Goal: Information Seeking & Learning: Learn about a topic

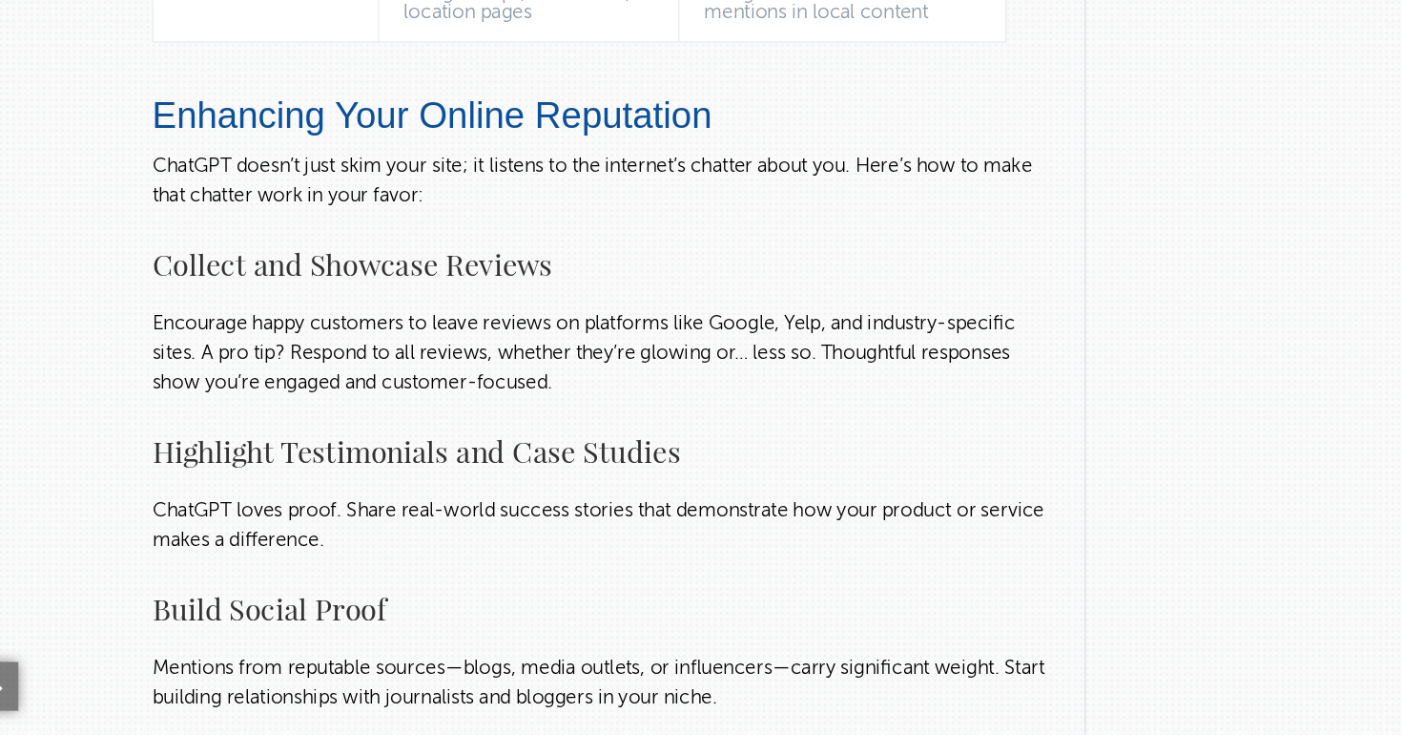
scroll to position [3072, 0]
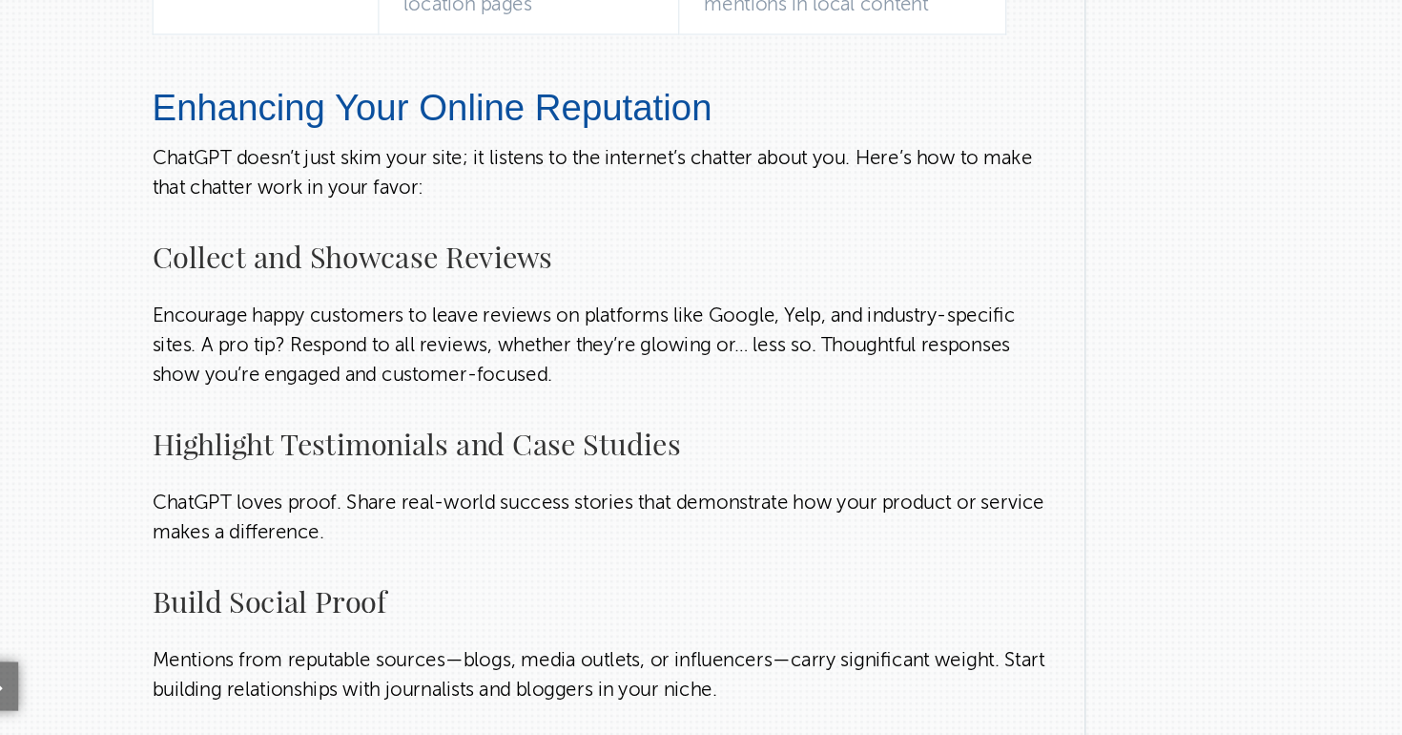
click at [519, 435] on p "Encourage happy customers to leave reviews on platforms like Google, Yelp, and …" at bounding box center [512, 431] width 700 height 69
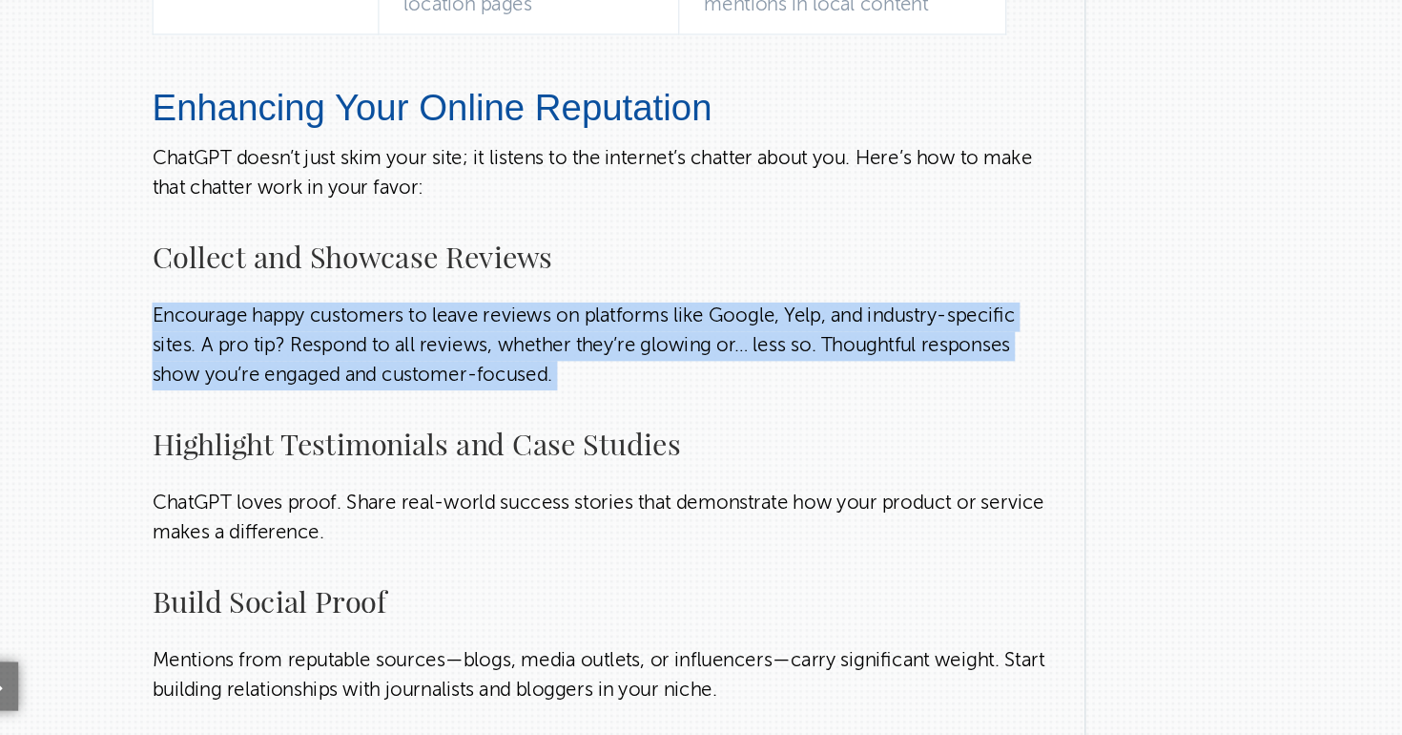
click at [519, 435] on p "Encourage happy customers to leave reviews on platforms like Google, Yelp, and …" at bounding box center [512, 431] width 700 height 69
click at [545, 457] on p "Encourage happy customers to leave reviews on platforms like Google, Yelp, and …" at bounding box center [512, 431] width 700 height 69
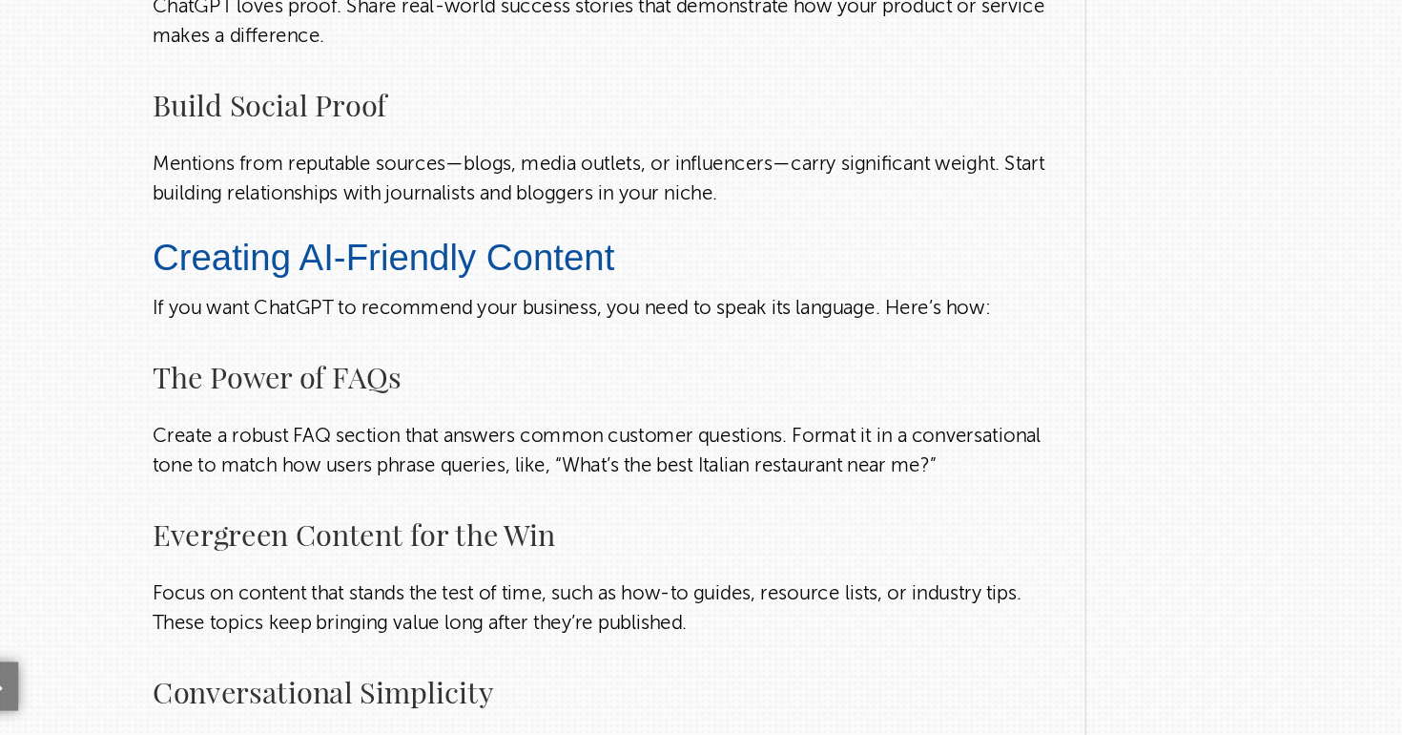
scroll to position [3666, 0]
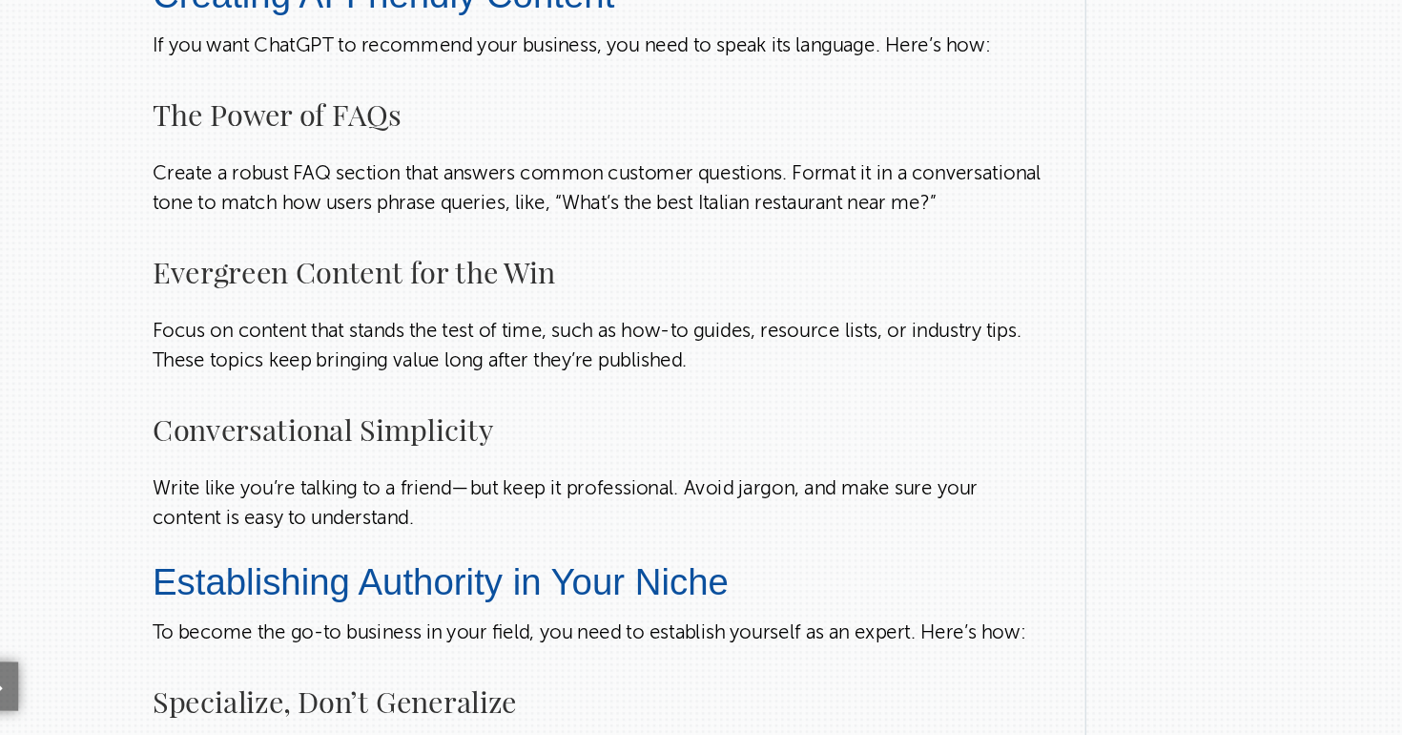
click at [530, 324] on p "Create a robust FAQ section that answers common customer questions. Format it i…" at bounding box center [512, 308] width 700 height 46
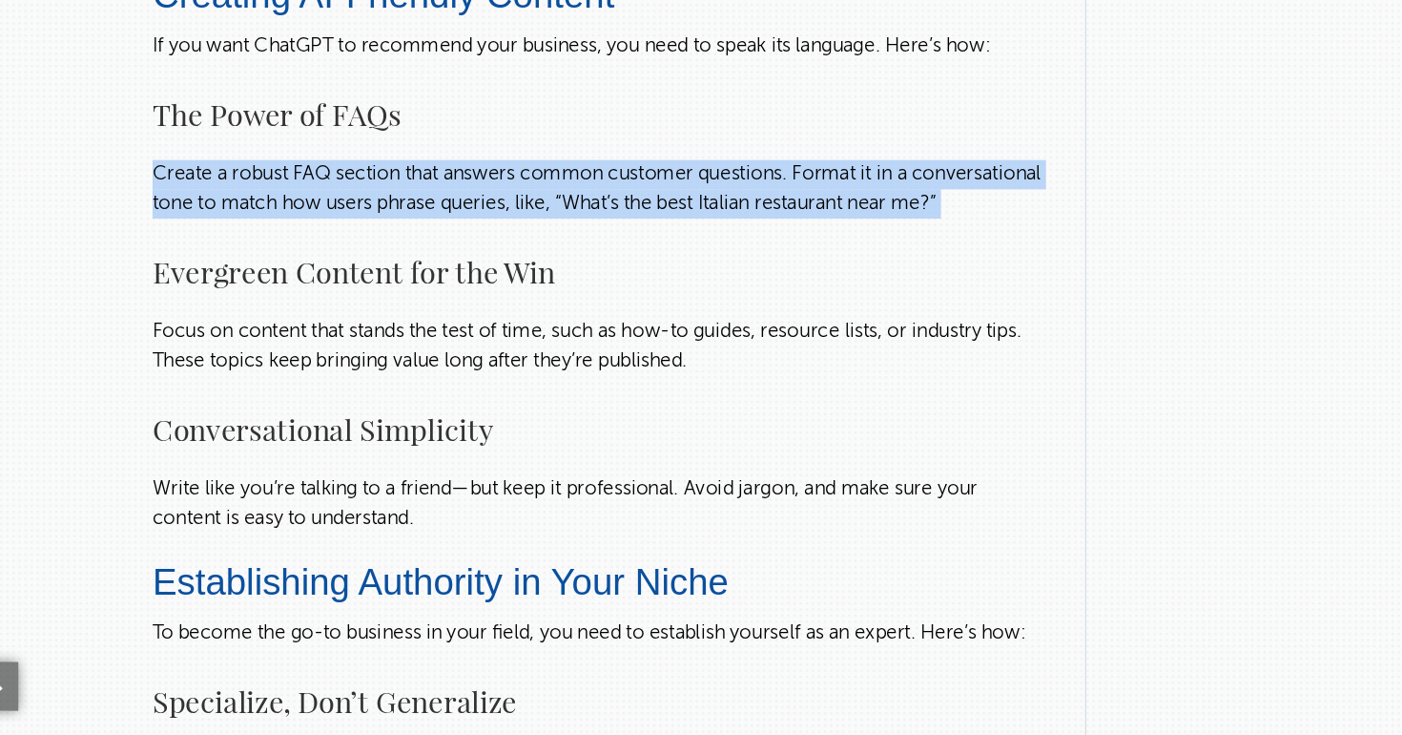
click at [530, 324] on p "Create a robust FAQ section that answers common customer questions. Format it i…" at bounding box center [512, 308] width 700 height 46
click at [601, 331] on p "Create a robust FAQ section that answers common customer questions. Format it i…" at bounding box center [512, 308] width 700 height 46
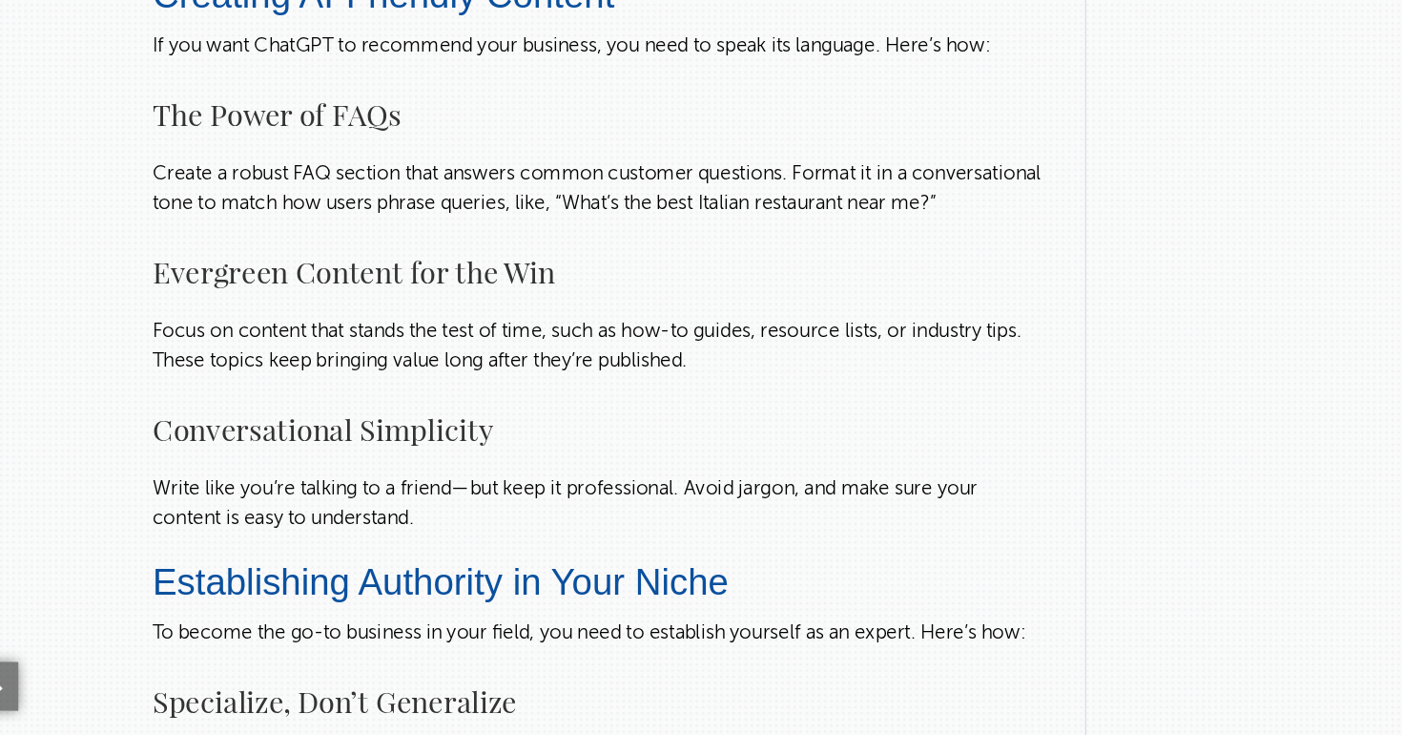
click at [601, 331] on p "Create a robust FAQ section that answers common customer questions. Format it i…" at bounding box center [512, 308] width 700 height 46
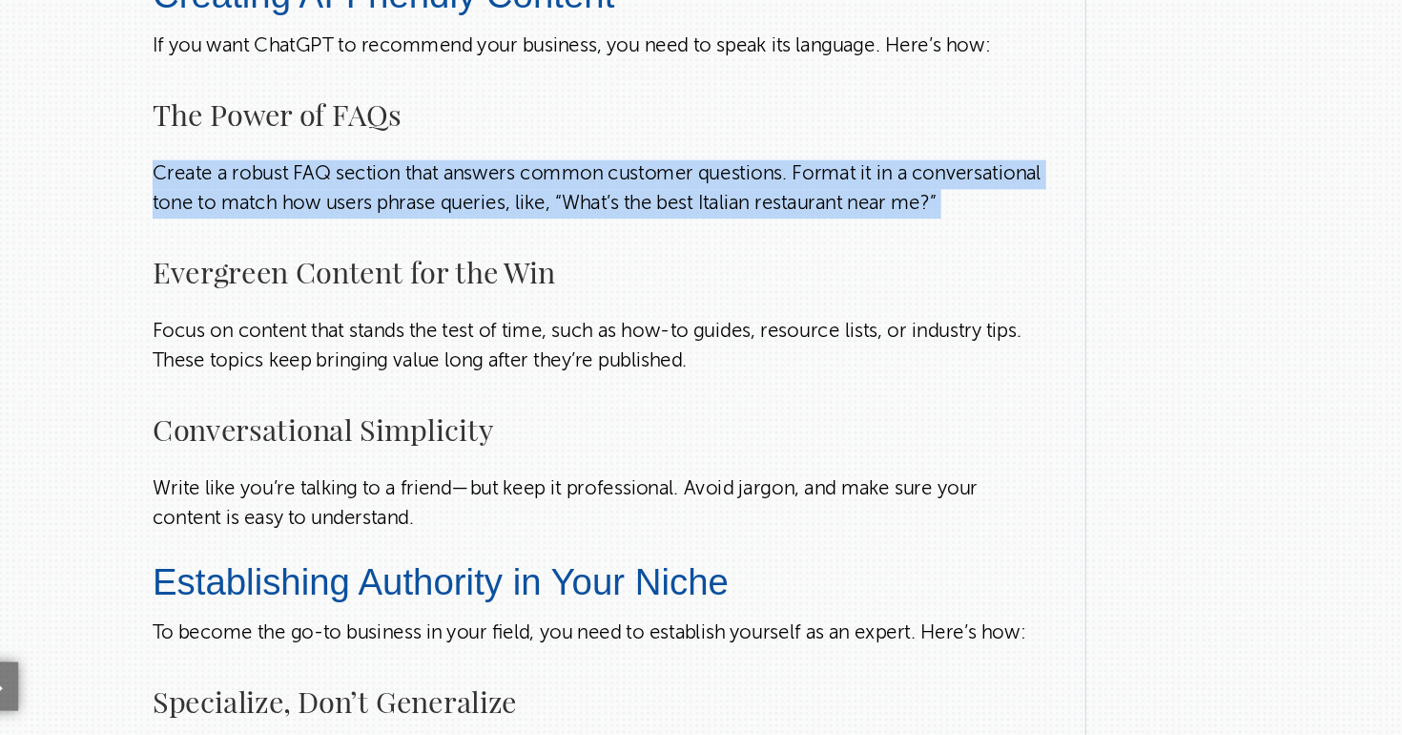
click at [601, 331] on p "Create a robust FAQ section that answers common customer questions. Format it i…" at bounding box center [512, 308] width 700 height 46
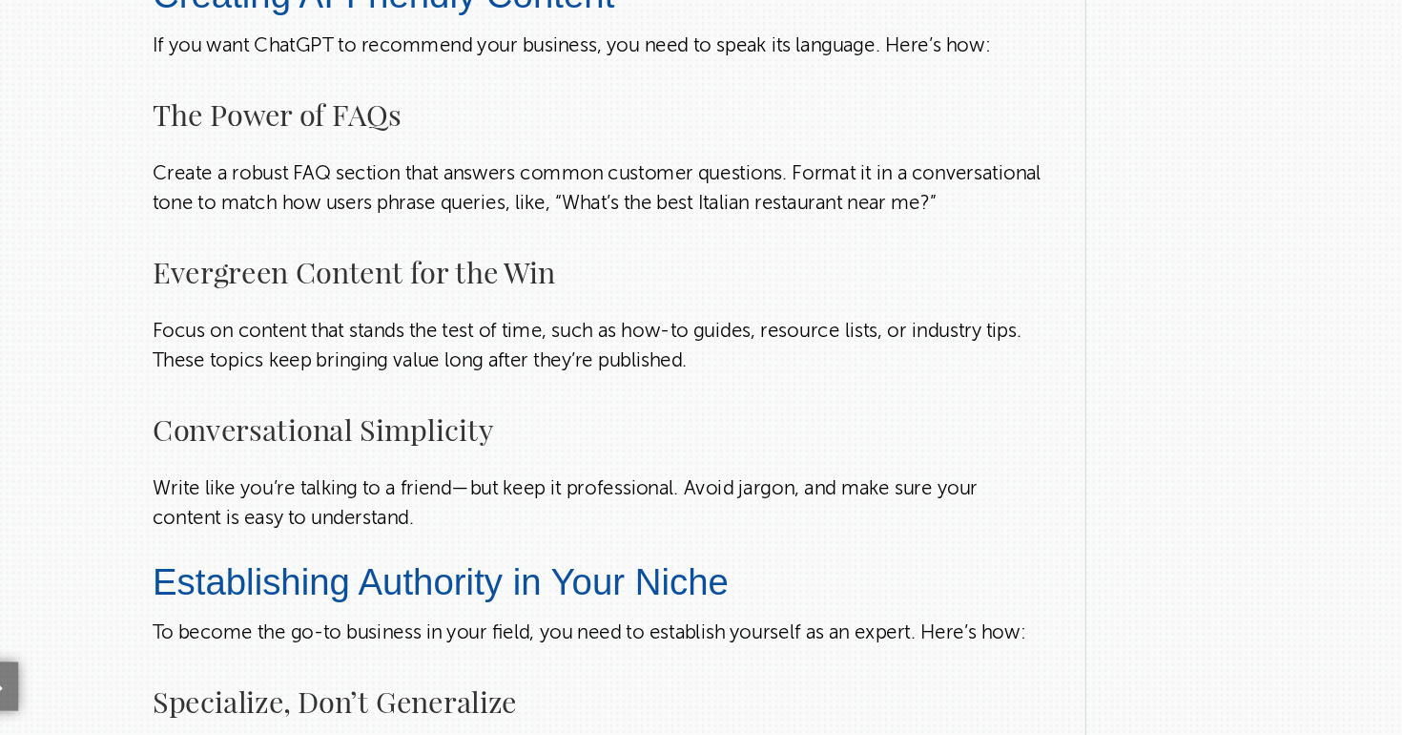
click at [558, 328] on p "Create a robust FAQ section that answers common customer questions. Format it i…" at bounding box center [512, 308] width 700 height 46
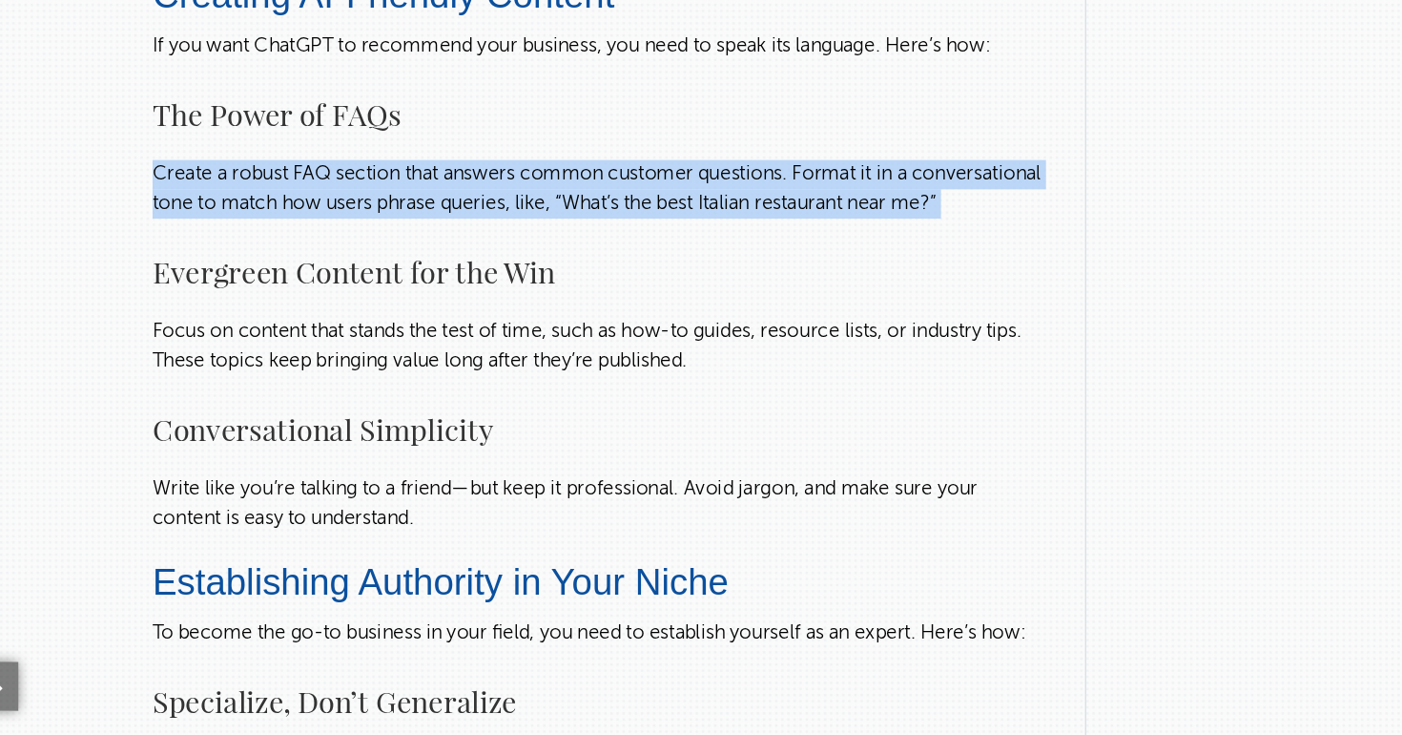
click at [558, 328] on p "Create a robust FAQ section that answers common customer questions. Format it i…" at bounding box center [512, 308] width 700 height 46
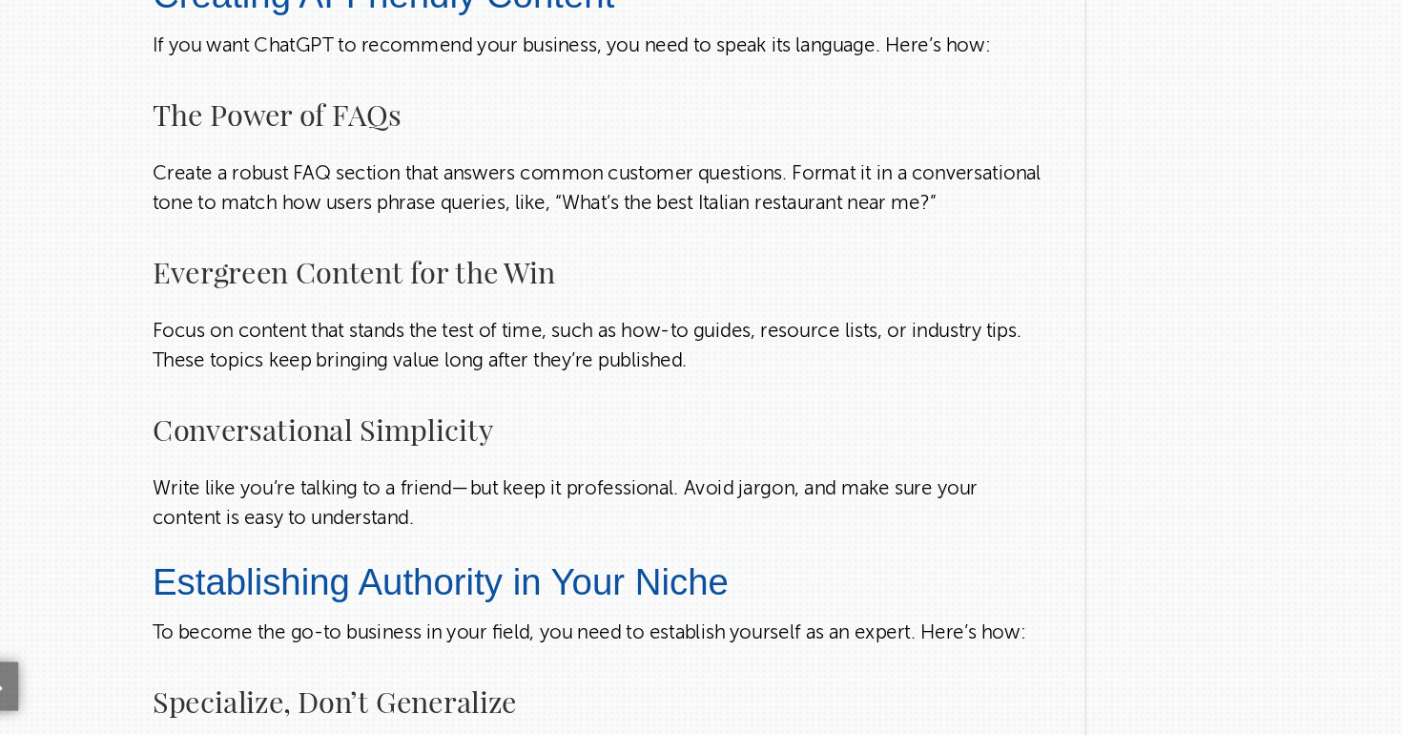
click at [601, 328] on p "Create a robust FAQ section that answers common customer questions. Format it i…" at bounding box center [512, 308] width 700 height 46
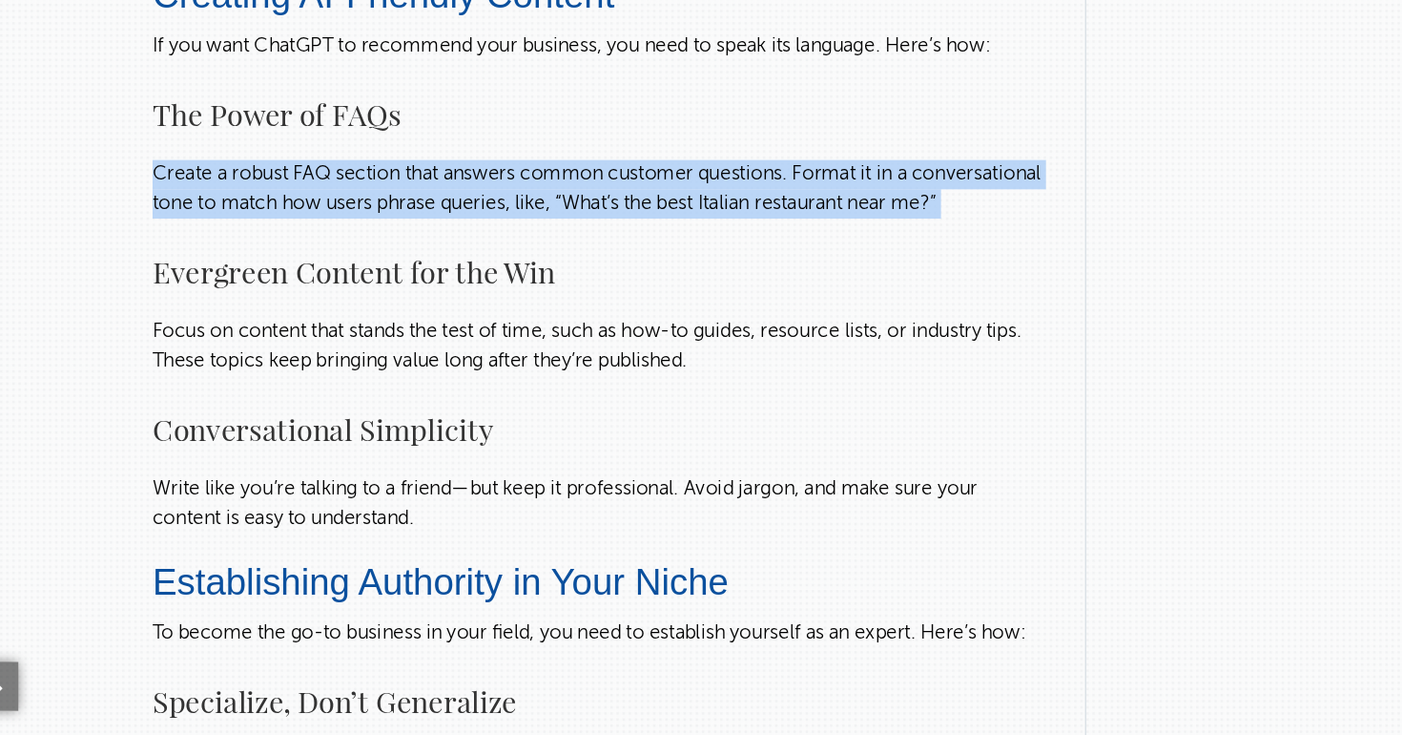
click at [601, 328] on p "Create a robust FAQ section that answers common customer questions. Format it i…" at bounding box center [512, 308] width 700 height 46
click at [602, 331] on p "Create a robust FAQ section that answers common customer questions. Format it i…" at bounding box center [512, 308] width 700 height 46
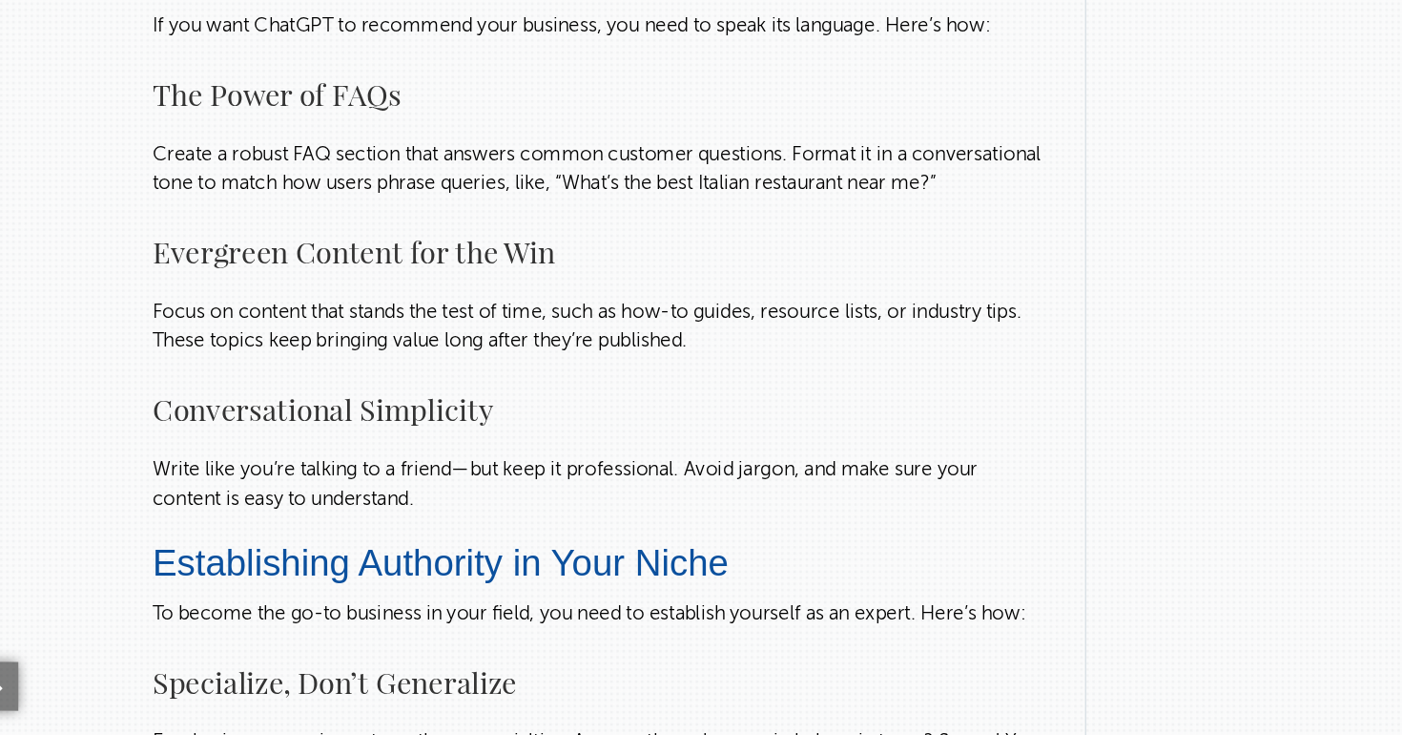
scroll to position [3681, 0]
click at [541, 285] on p "Create a robust FAQ section that answers common customer questions. Format it i…" at bounding box center [512, 293] width 700 height 46
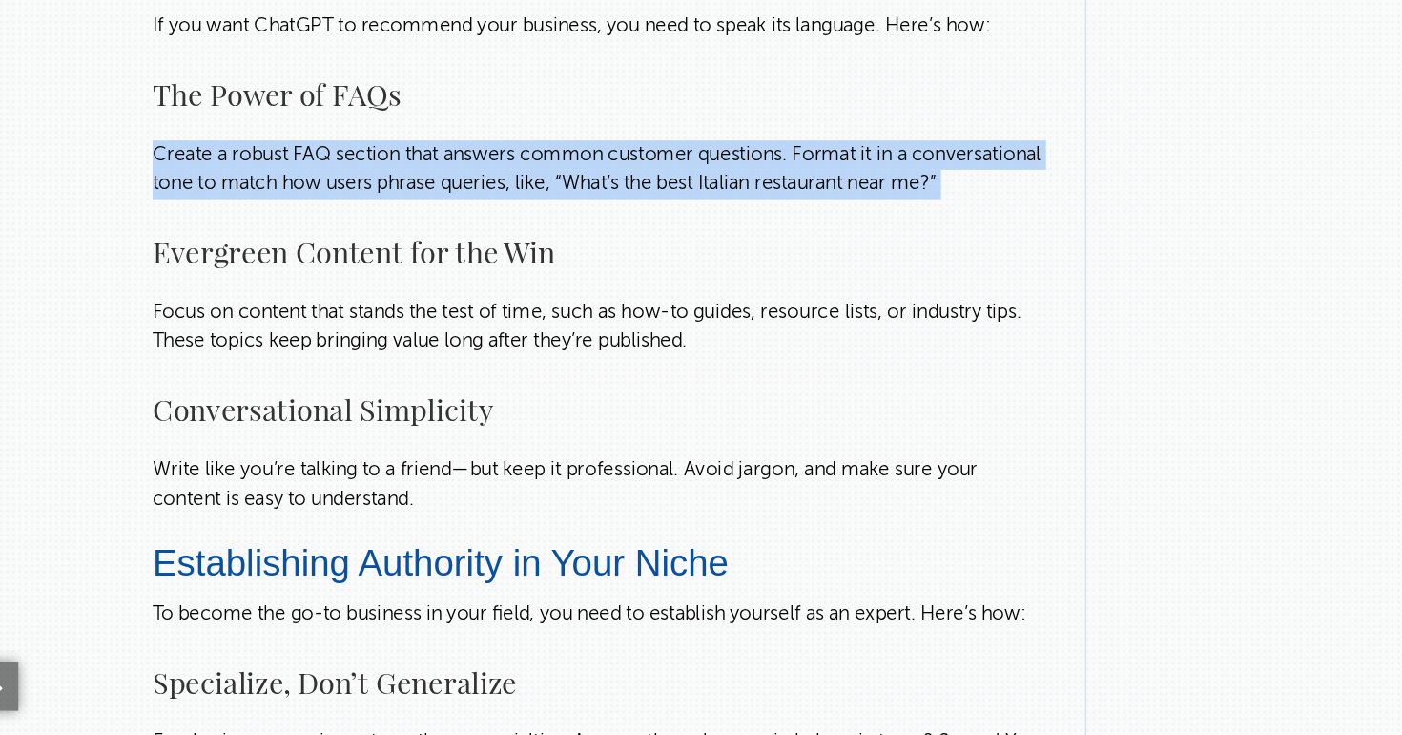
click at [541, 285] on p "Create a robust FAQ section that answers common customer questions. Format it i…" at bounding box center [512, 293] width 700 height 46
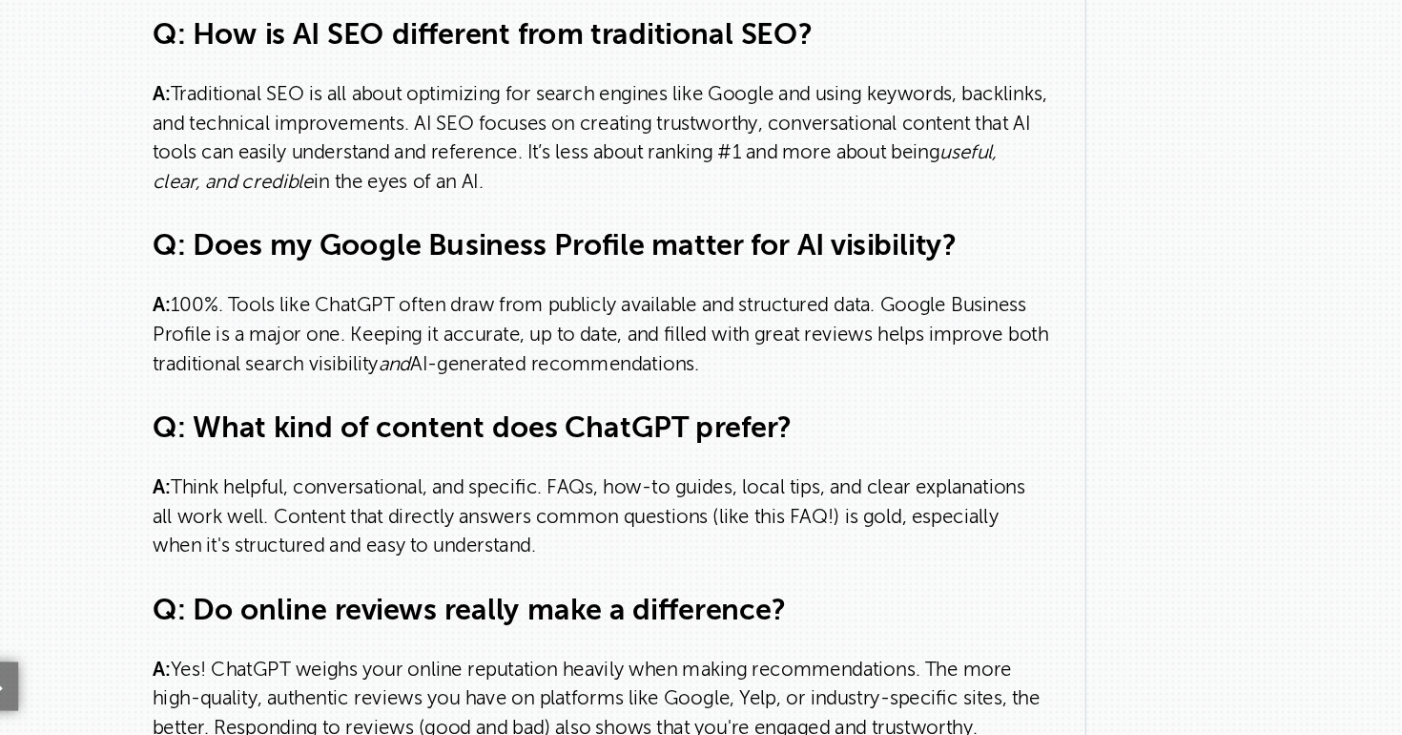
scroll to position [5597, 0]
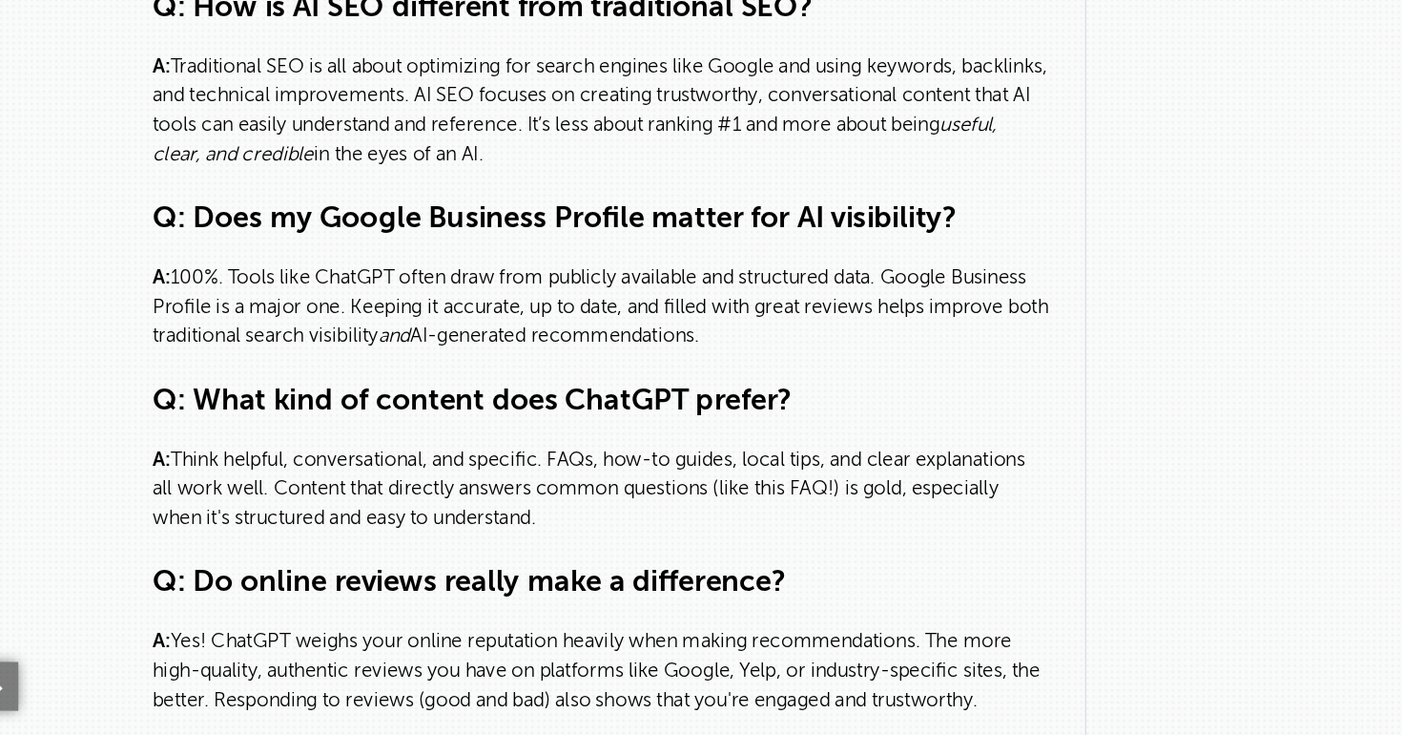
click at [413, 347] on h3 "Q: Does my Google Business Profile matter for AI visibility?" at bounding box center [512, 332] width 700 height 31
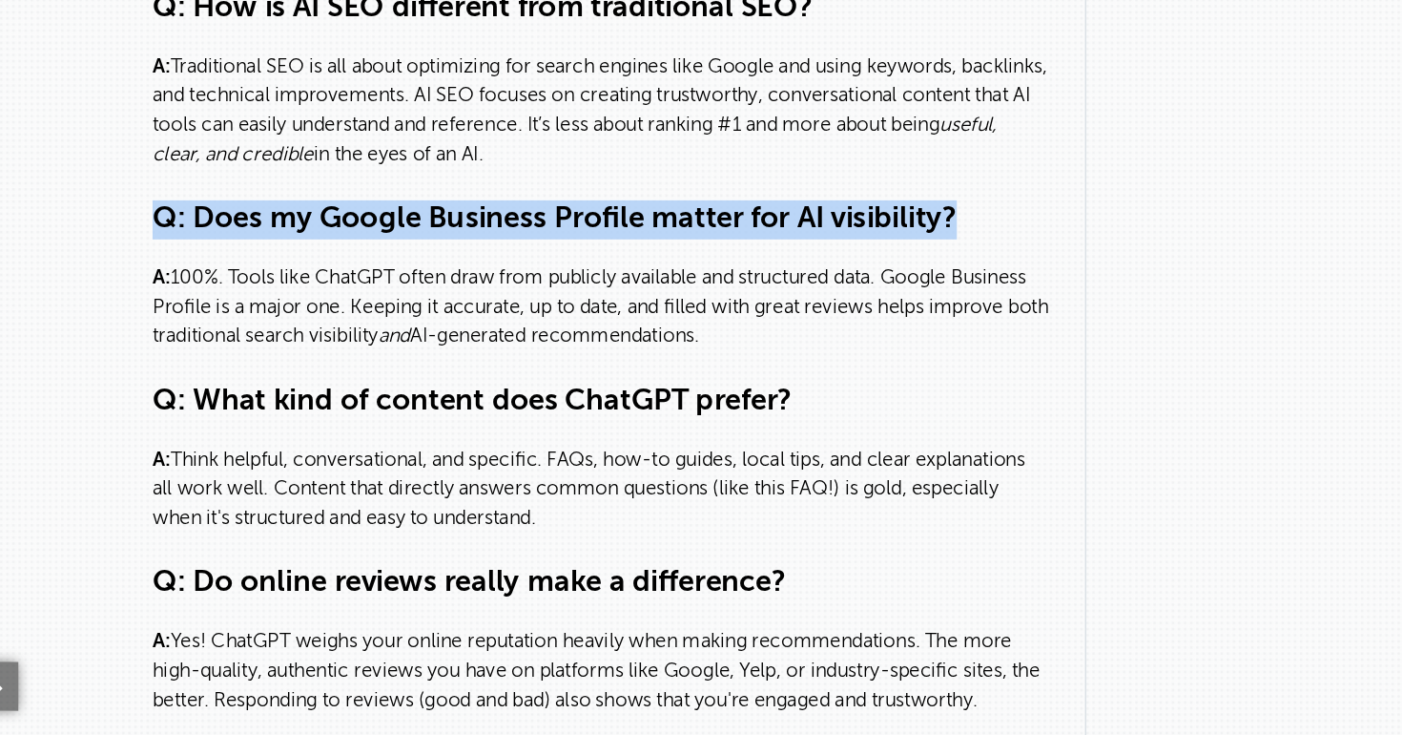
click at [413, 347] on h3 "Q: Does my Google Business Profile matter for AI visibility?" at bounding box center [512, 332] width 700 height 31
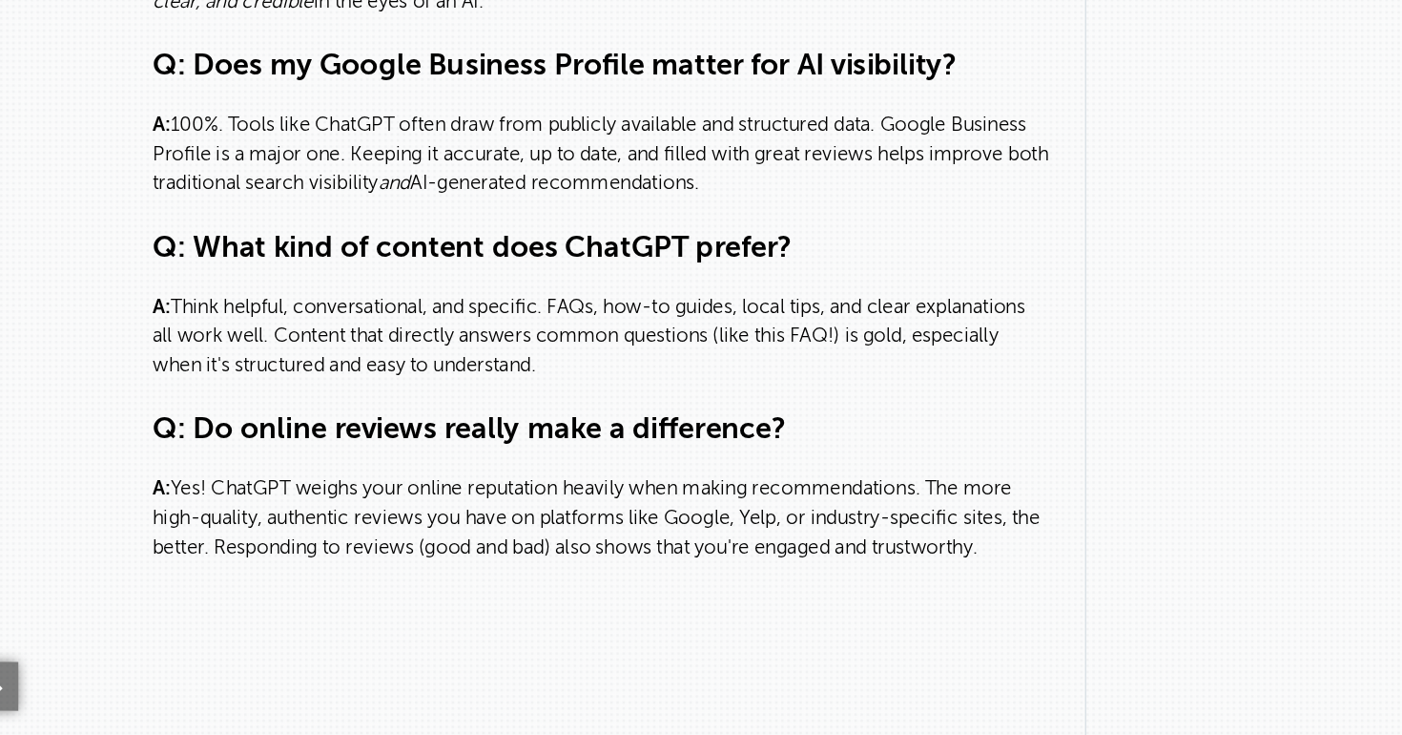
scroll to position [5742, 0]
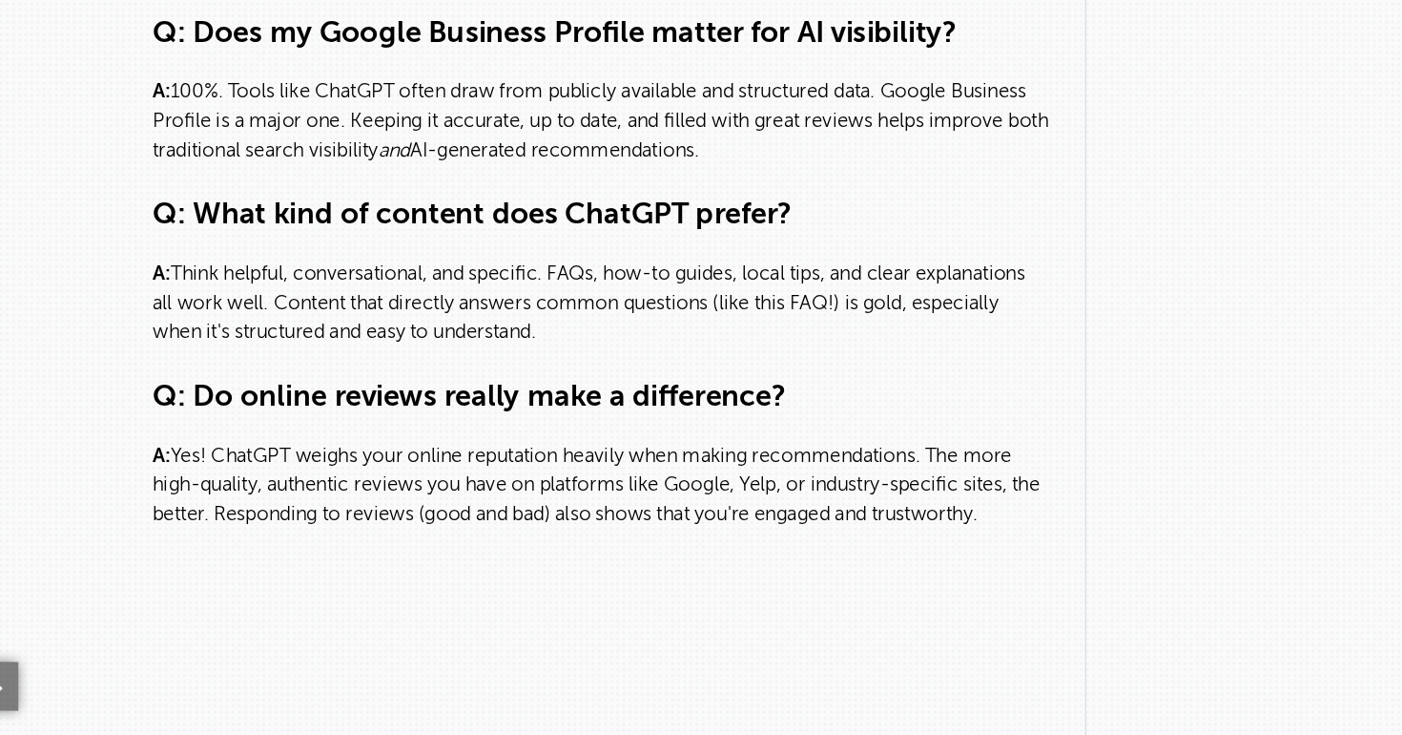
click at [555, 487] on h3 "Q: Do online reviews really make a difference?" at bounding box center [512, 471] width 700 height 31
click at [624, 390] on p "A: Think helpful, conversational, and specific. FAQs, how-to guides, local tips…" at bounding box center [512, 398] width 700 height 69
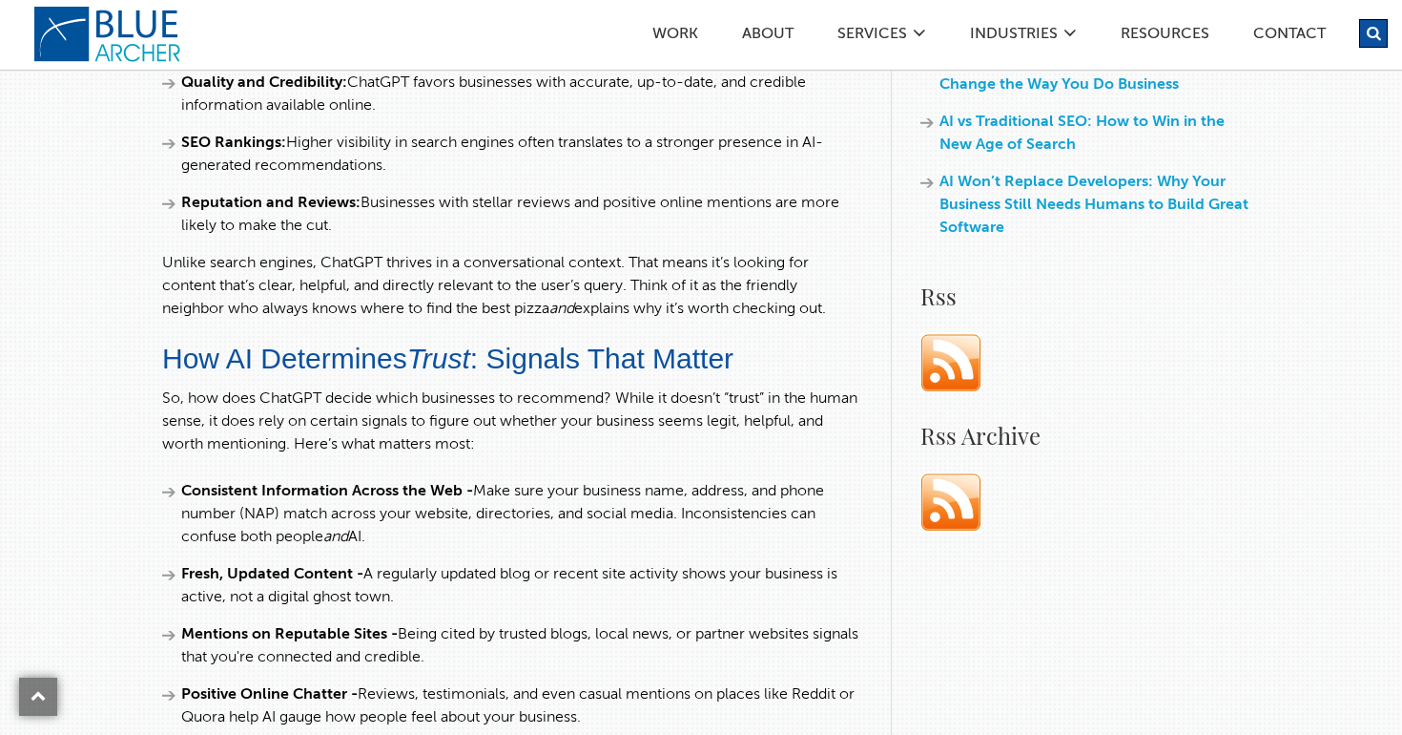
scroll to position [0, 0]
